Goal: Task Accomplishment & Management: Use online tool/utility

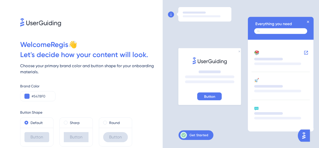
click at [217, 117] on div at bounding box center [205, 74] width 74 height 134
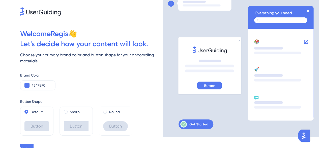
scroll to position [17, 0]
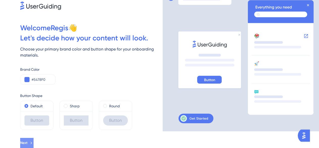
click at [34, 145] on icon at bounding box center [31, 142] width 5 height 5
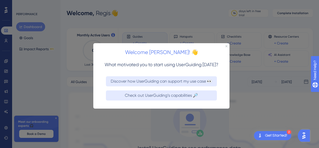
click at [276, 94] on div at bounding box center [159, 74] width 319 height 148
click at [226, 45] on icon "Close Preview" at bounding box center [226, 46] width 2 height 2
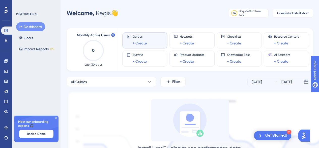
click at [56, 117] on icon at bounding box center [55, 117] width 3 height 3
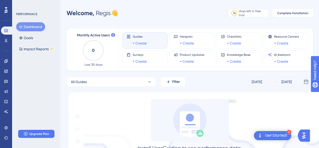
click at [118, 96] on img at bounding box center [208, 144] width 282 height 106
click at [142, 45] on link "+ Create" at bounding box center [140, 43] width 14 height 6
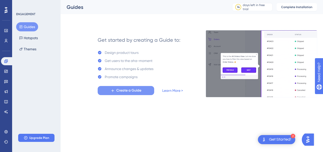
click at [140, 94] on button "Create a Guide" at bounding box center [126, 90] width 56 height 9
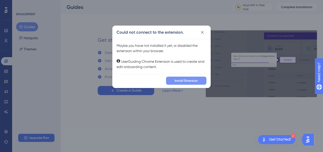
click at [187, 79] on div "✨ Save My Spot!✨" at bounding box center [162, 48] width 323 height 112
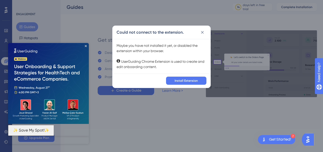
click at [87, 46] on img at bounding box center [48, 83] width 81 height 81
click at [203, 32] on icon at bounding box center [202, 32] width 5 height 5
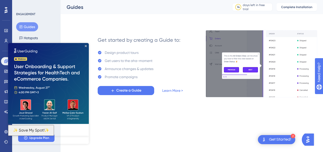
click at [85, 47] on img at bounding box center [48, 83] width 81 height 81
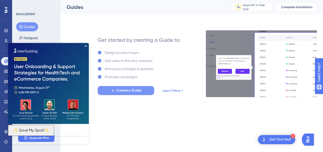
click at [134, 92] on span "Create a Guide" at bounding box center [128, 90] width 25 height 6
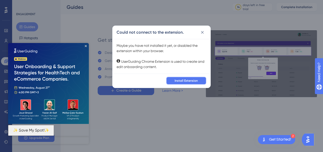
click at [184, 78] on button "Install Extension" at bounding box center [186, 80] width 40 height 8
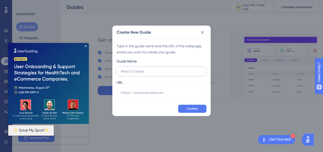
click at [148, 75] on label at bounding box center [161, 71] width 90 height 10
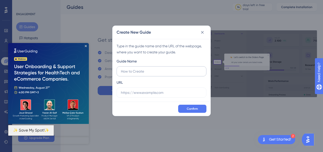
click at [148, 74] on input "text" at bounding box center [161, 71] width 81 height 6
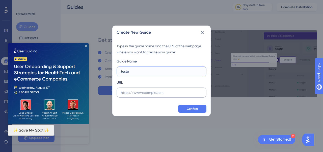
type input "teste"
click at [147, 91] on input "text" at bounding box center [161, 92] width 81 height 6
paste input "https://emergent.yardcold.pro/"
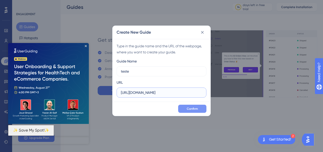
type input "https://emergent.yardcold.pro/"
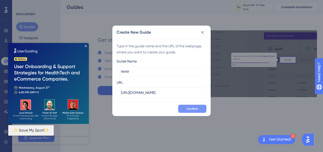
click at [189, 107] on span "Confirm" at bounding box center [192, 108] width 11 height 4
